Goal: Information Seeking & Learning: Learn about a topic

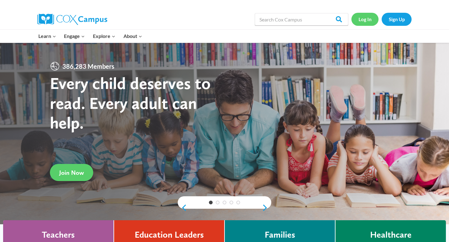
click at [363, 21] on link "Log In" at bounding box center [364, 19] width 27 height 13
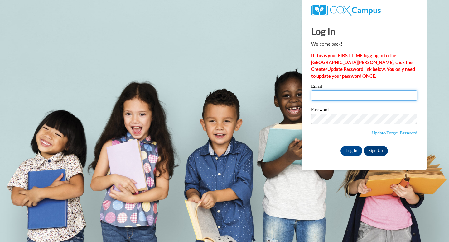
click at [357, 90] on input "Email" at bounding box center [364, 95] width 106 height 11
type input "sr00264@my.westga.edu"
click at [358, 110] on label "Password" at bounding box center [364, 110] width 106 height 6
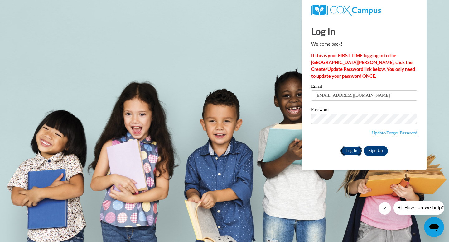
click at [351, 152] on input "Log In" at bounding box center [351, 151] width 22 height 10
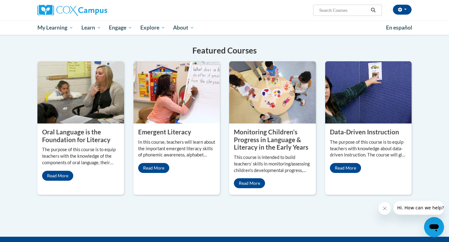
scroll to position [500, 0]
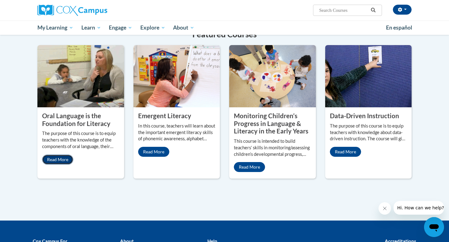
click at [60, 155] on link "Read More" at bounding box center [57, 160] width 31 height 10
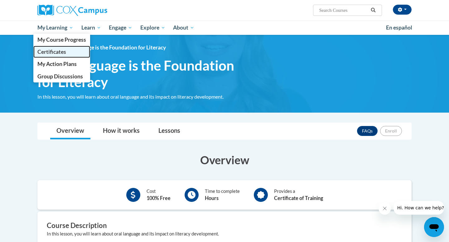
click at [58, 50] on span "Certificates" at bounding box center [51, 52] width 29 height 7
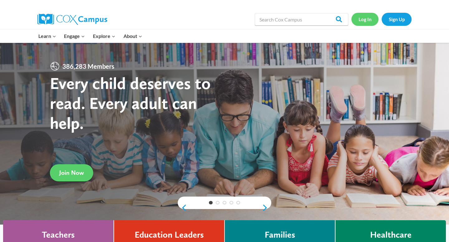
click at [364, 19] on link "Log In" at bounding box center [364, 19] width 27 height 13
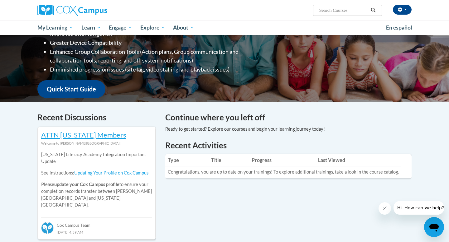
scroll to position [128, 0]
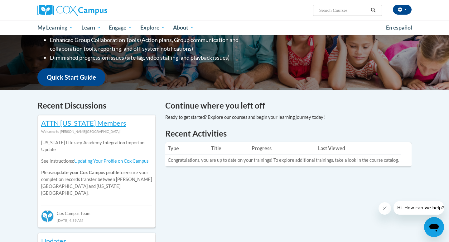
click at [275, 162] on td "Congratulations, you are up to date on your trainings! To explore additional tr…" at bounding box center [283, 161] width 236 height 12
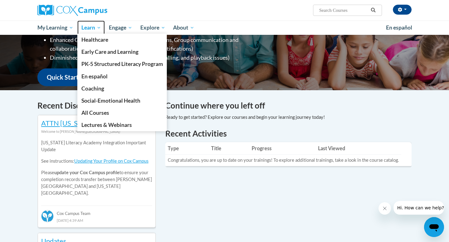
click at [95, 29] on span "Learn" at bounding box center [91, 27] width 20 height 7
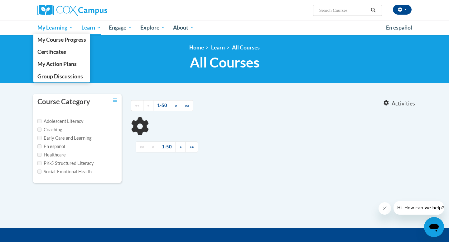
click at [65, 29] on span "My Learning" at bounding box center [55, 27] width 36 height 7
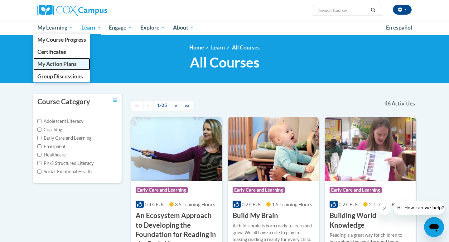
click at [56, 61] on span "My Action Plans" at bounding box center [56, 64] width 39 height 7
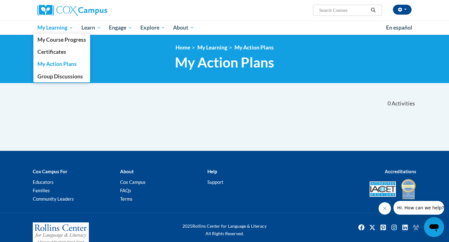
click at [59, 27] on span "My Learning" at bounding box center [55, 27] width 36 height 7
click at [56, 50] on span "Certificates" at bounding box center [51, 52] width 29 height 7
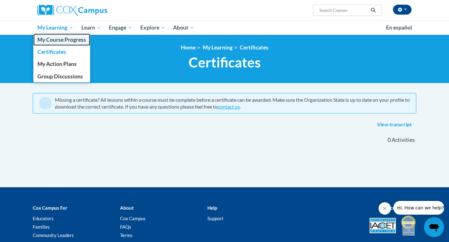
click at [63, 41] on span "My Course Progress" at bounding box center [61, 39] width 49 height 7
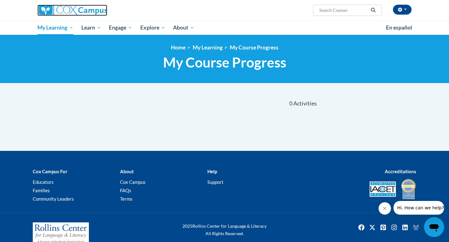
click at [69, 13] on img at bounding box center [72, 10] width 70 height 11
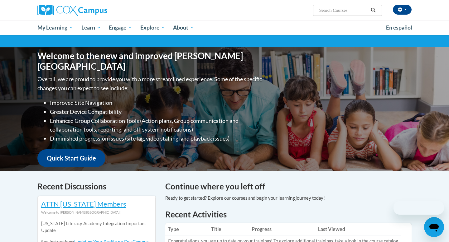
scroll to position [48, 0]
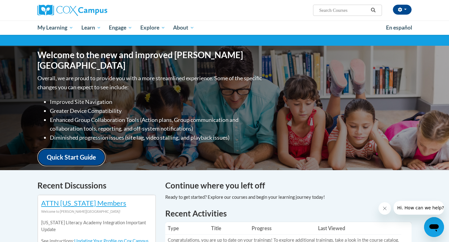
click at [98, 156] on link "Quick Start Guide" at bounding box center [71, 158] width 68 height 18
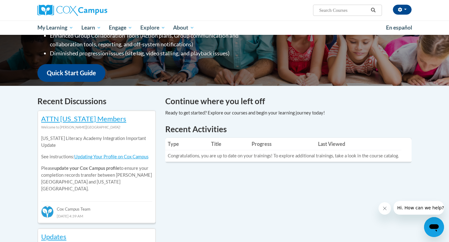
scroll to position [145, 0]
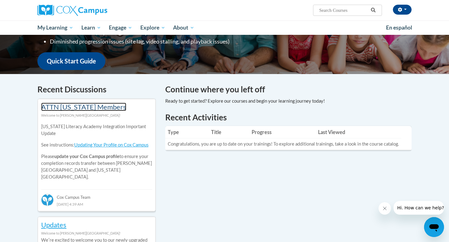
click at [82, 111] on link "ATTN [US_STATE] Members" at bounding box center [83, 107] width 85 height 8
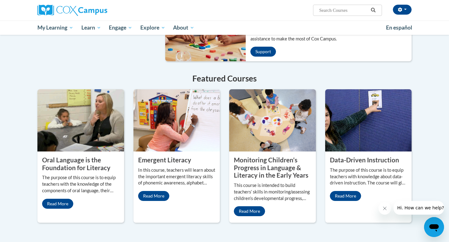
scroll to position [459, 0]
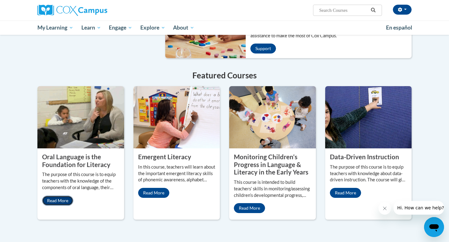
click at [62, 196] on link "Read More" at bounding box center [57, 201] width 31 height 10
click at [162, 188] on link "Read More" at bounding box center [153, 193] width 31 height 10
click at [65, 196] on link "Read More" at bounding box center [57, 201] width 31 height 10
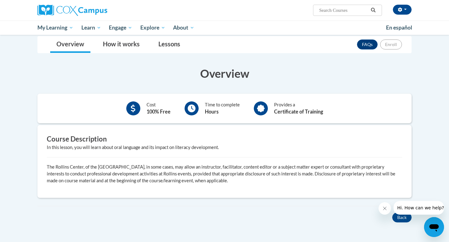
scroll to position [56, 0]
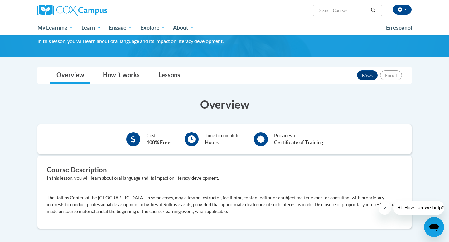
click at [180, 140] on div "Time to complete Hours" at bounding box center [212, 139] width 64 height 17
click at [175, 74] on link "Lessons" at bounding box center [169, 75] width 34 height 17
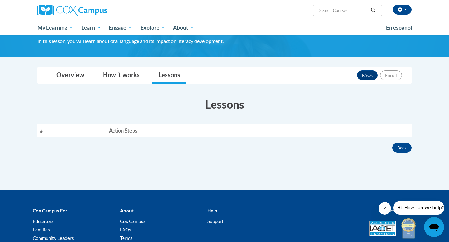
click at [214, 133] on th "Action Steps:" at bounding box center [259, 131] width 305 height 12
click at [397, 150] on button "Back" at bounding box center [401, 148] width 19 height 10
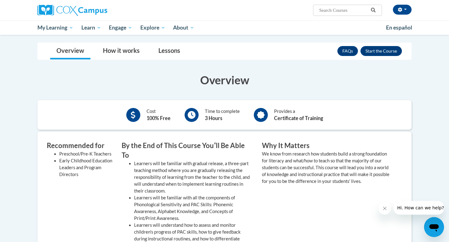
scroll to position [84, 0]
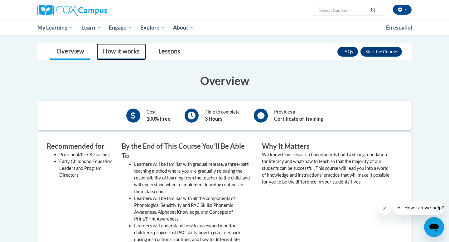
click at [136, 55] on link "How it works" at bounding box center [121, 52] width 49 height 17
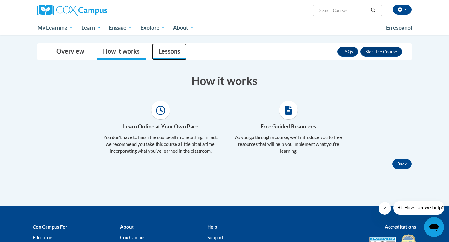
click at [174, 52] on link "Lessons" at bounding box center [169, 52] width 34 height 17
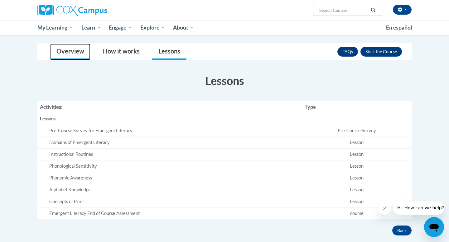
click at [61, 47] on link "Overview" at bounding box center [70, 52] width 40 height 17
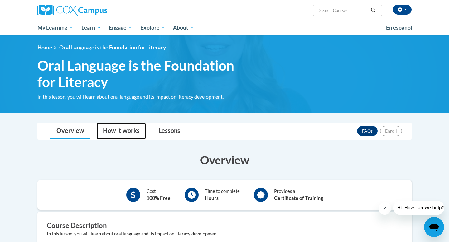
click at [131, 133] on link "How it works" at bounding box center [121, 131] width 49 height 17
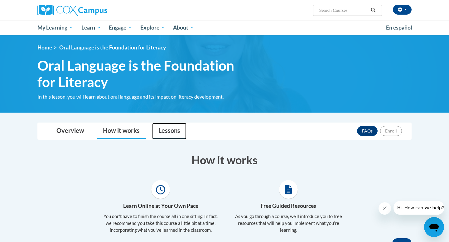
click at [166, 133] on link "Lessons" at bounding box center [169, 131] width 34 height 17
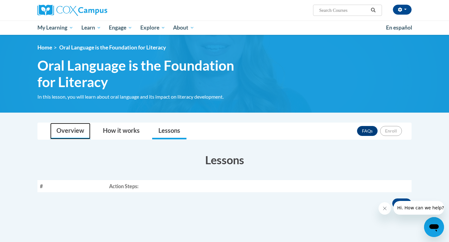
click at [74, 132] on link "Overview" at bounding box center [70, 131] width 40 height 17
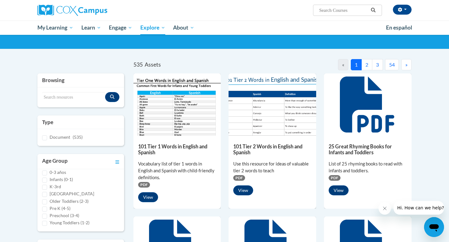
scroll to position [41, 0]
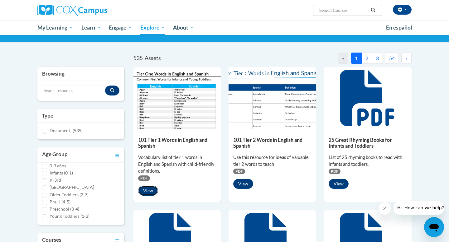
click at [146, 189] on button "View" at bounding box center [148, 191] width 20 height 10
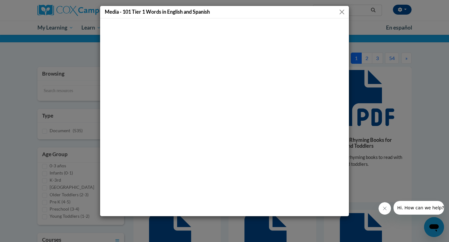
click at [342, 13] on button "Close" at bounding box center [342, 12] width 8 height 8
